Goal: Information Seeking & Learning: Learn about a topic

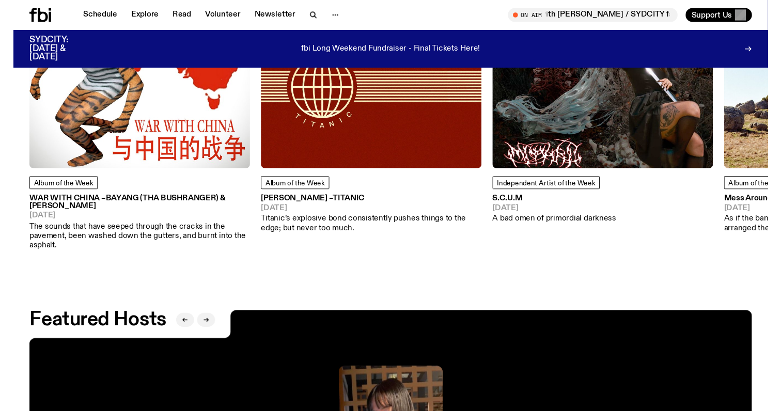
scroll to position [1291, 0]
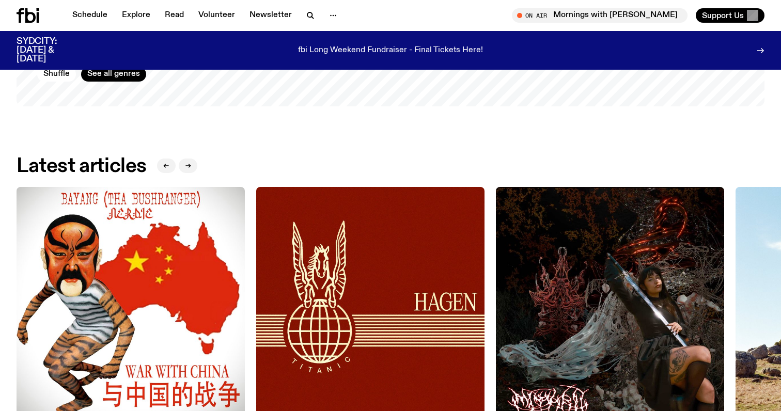
scroll to position [1234, 0]
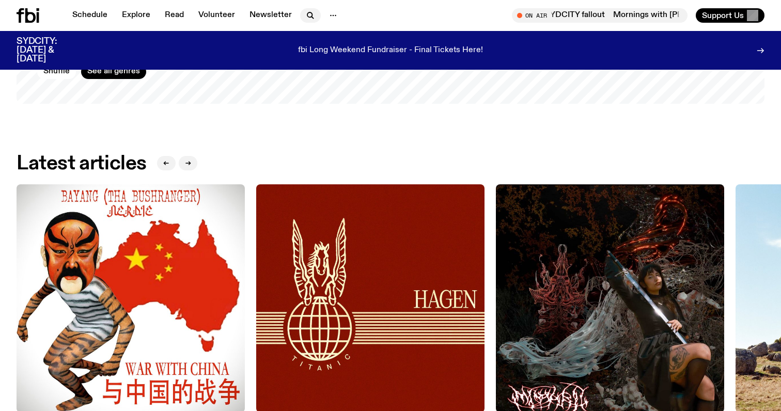
click at [307, 17] on icon "button" at bounding box center [309, 14] width 5 height 5
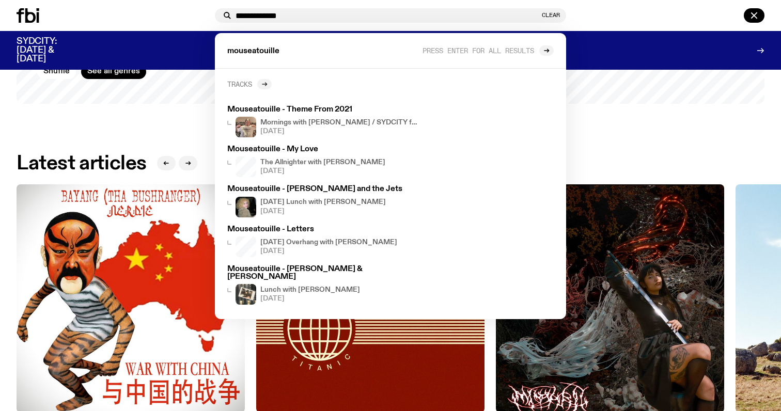
type input "**********"
click at [264, 86] on icon at bounding box center [264, 84] width 6 height 6
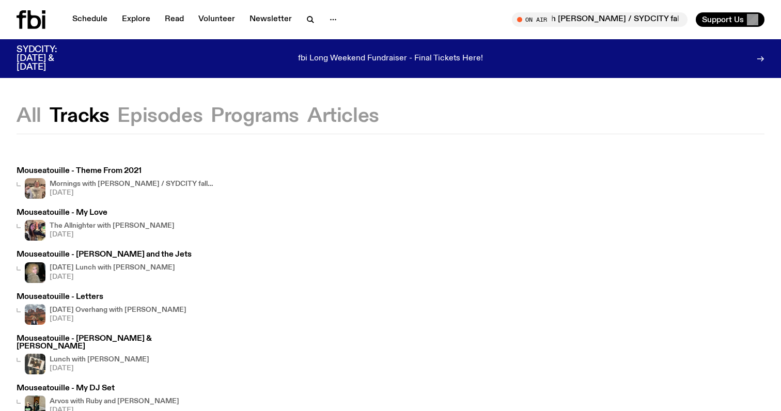
click at [33, 22] on icon at bounding box center [31, 19] width 29 height 19
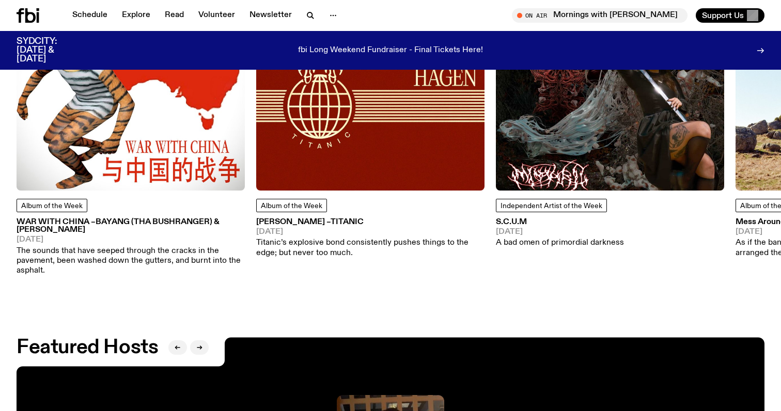
scroll to position [1355, 0]
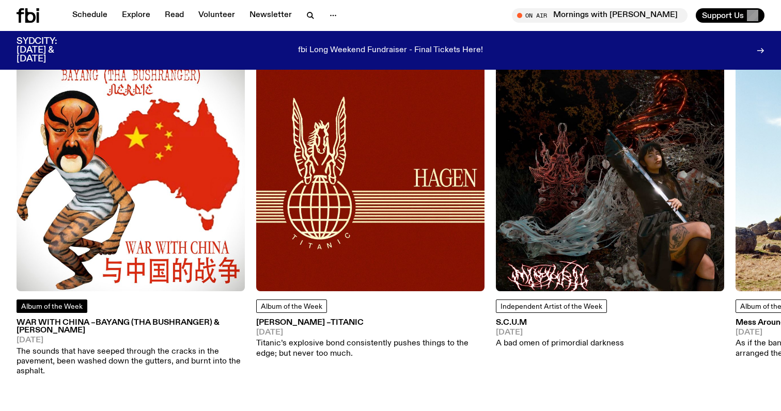
click at [47, 305] on span "Album of the Week" at bounding box center [51, 306] width 61 height 7
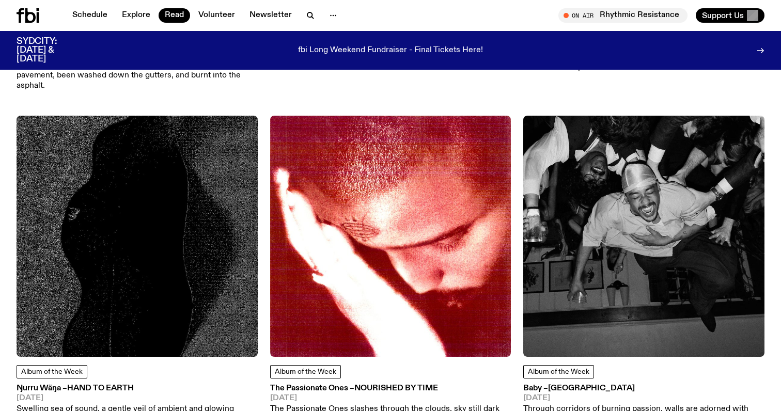
scroll to position [394, 0]
